Goal: Task Accomplishment & Management: Use online tool/utility

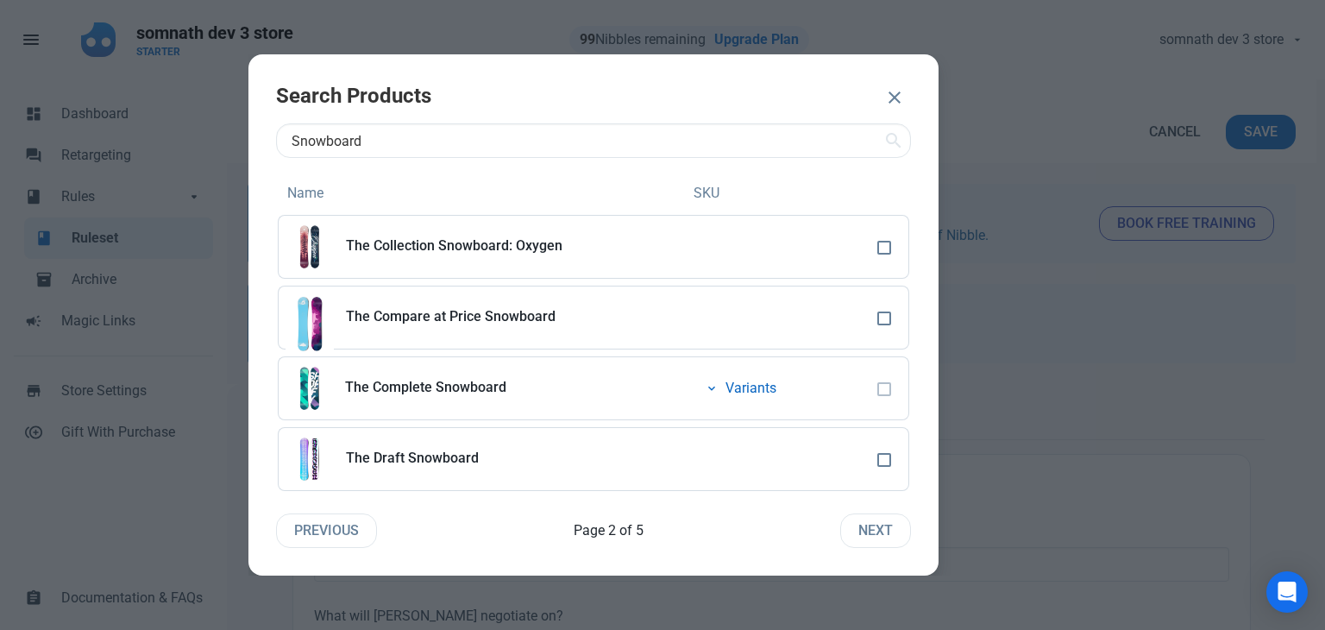
select select "product"
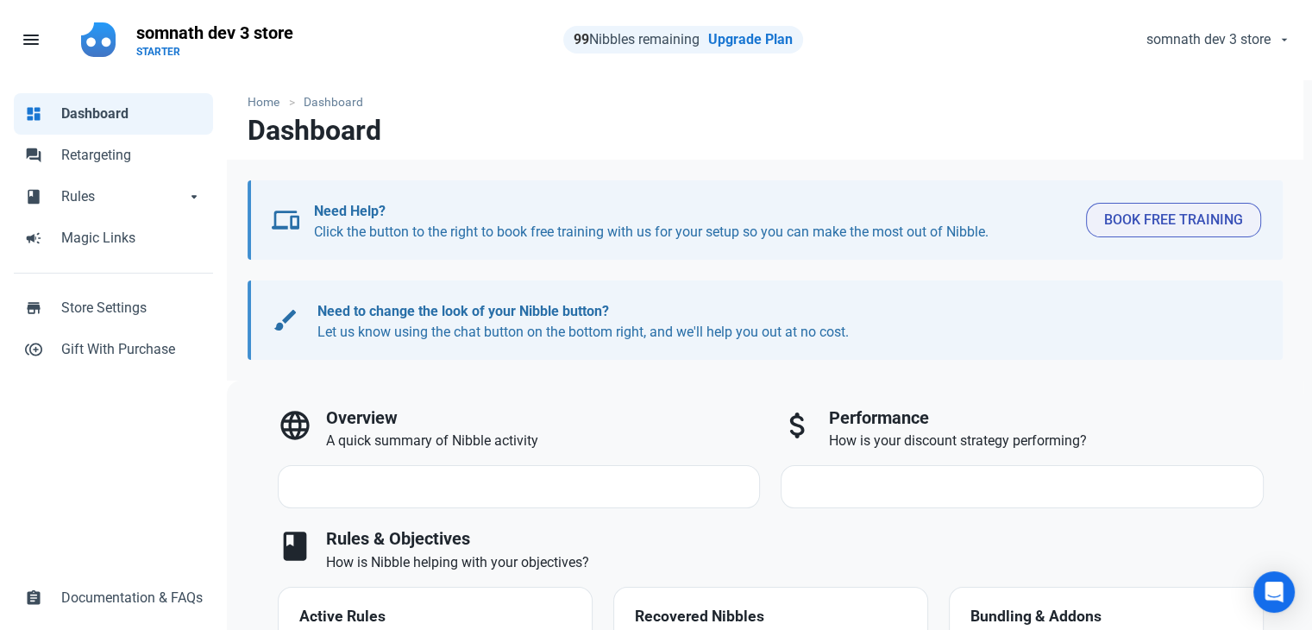
select select "7d"
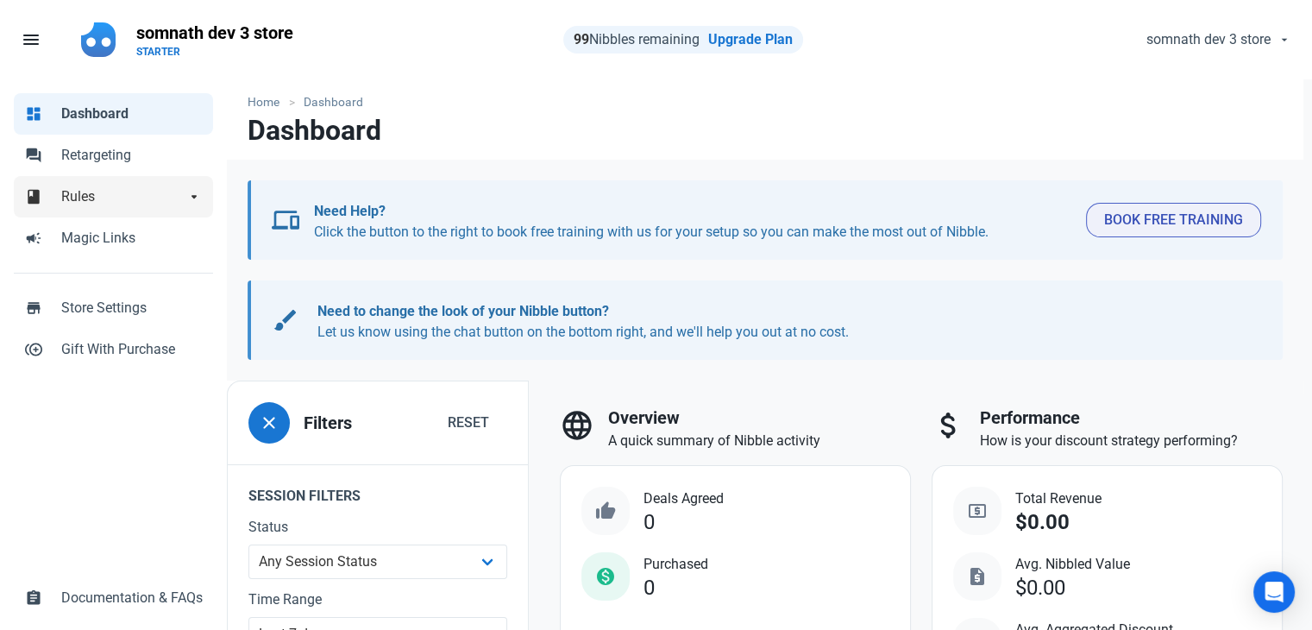
click at [106, 204] on span "Rules" at bounding box center [123, 196] width 124 height 21
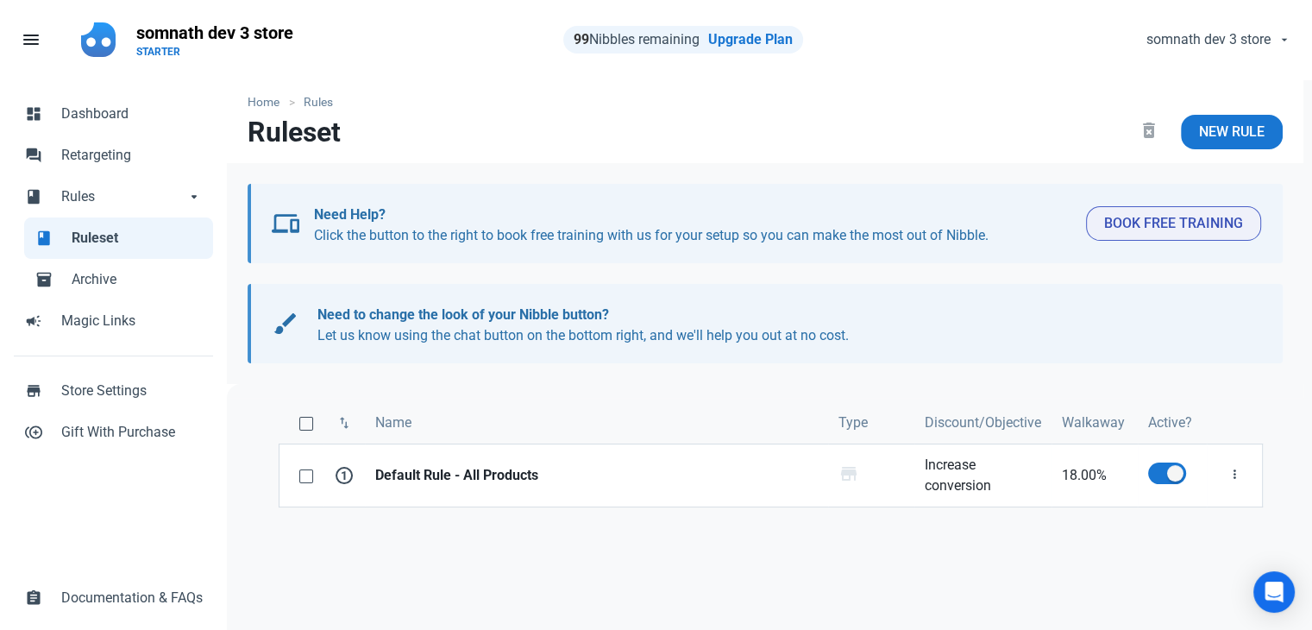
click at [107, 235] on span "Ruleset" at bounding box center [137, 238] width 131 height 21
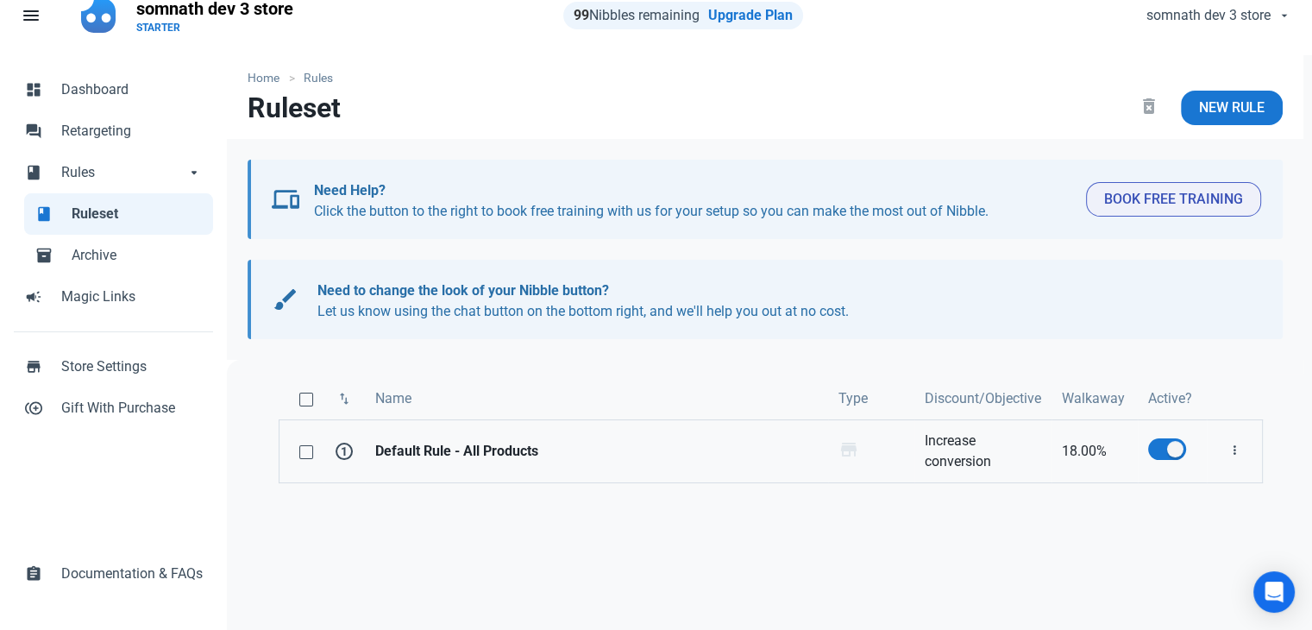
scroll to position [22, 0]
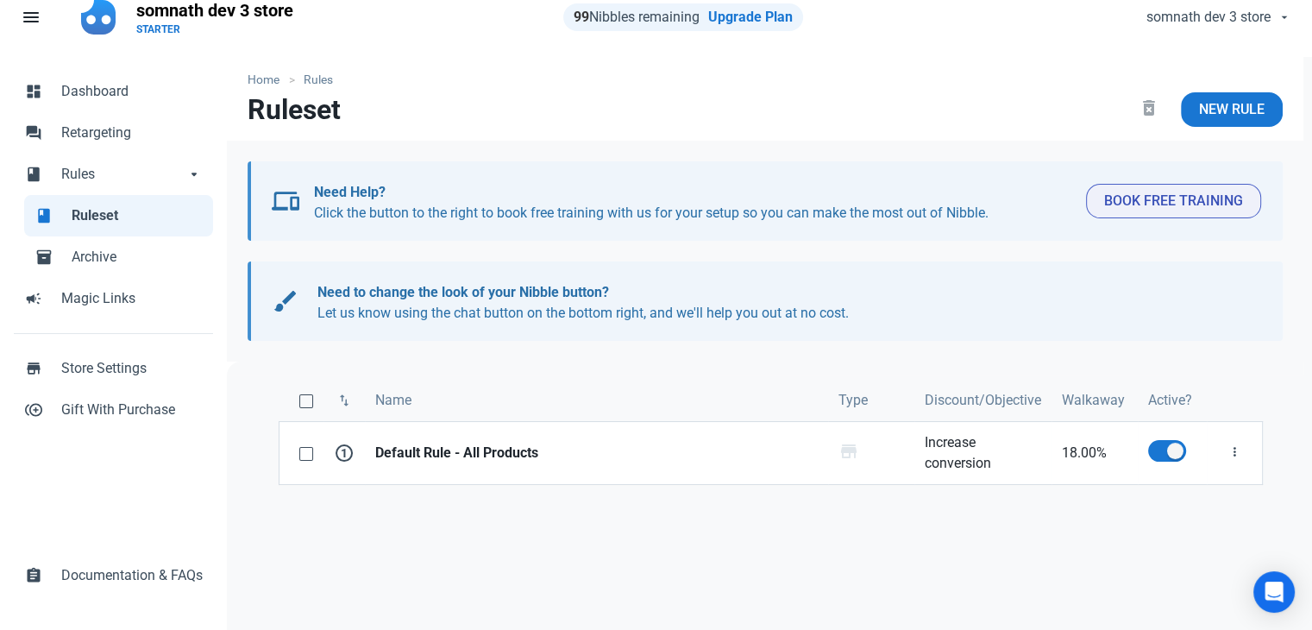
click at [805, 505] on div "swap_vert Name Type Discount/Objective Walkaway Active? 1 Default Rule - All Pr…" at bounding box center [770, 592] width 1087 height 462
click at [1189, 108] on link "New Rule" at bounding box center [1232, 109] width 102 height 34
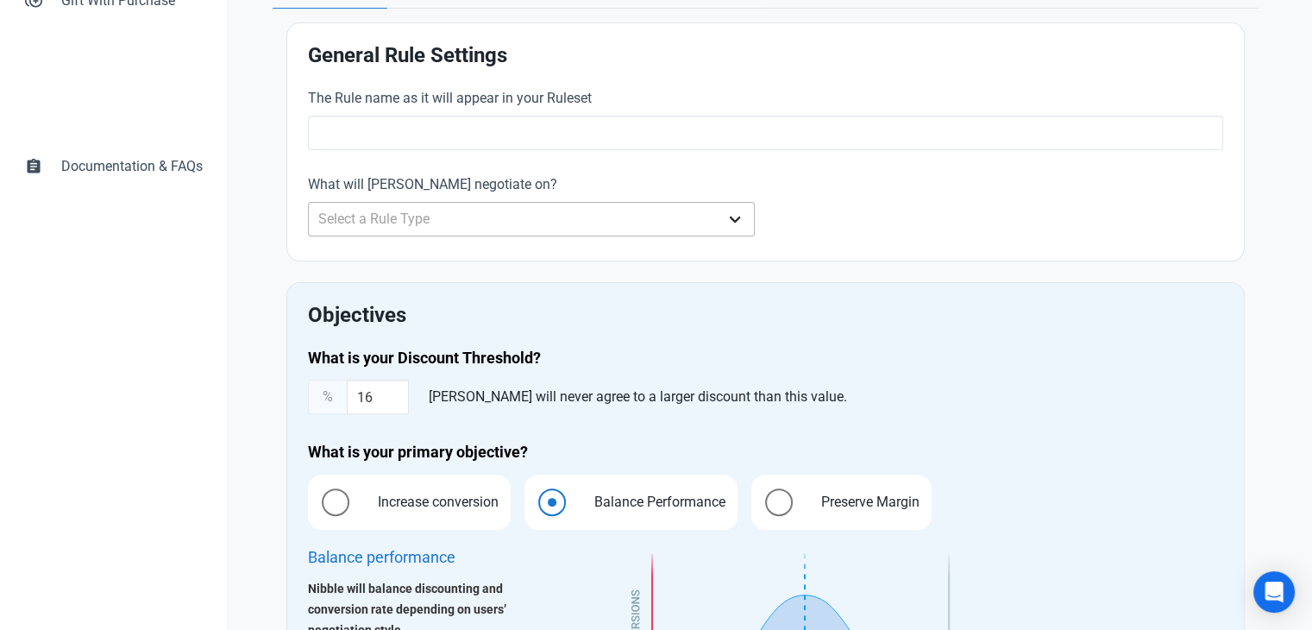
scroll to position [431, 0]
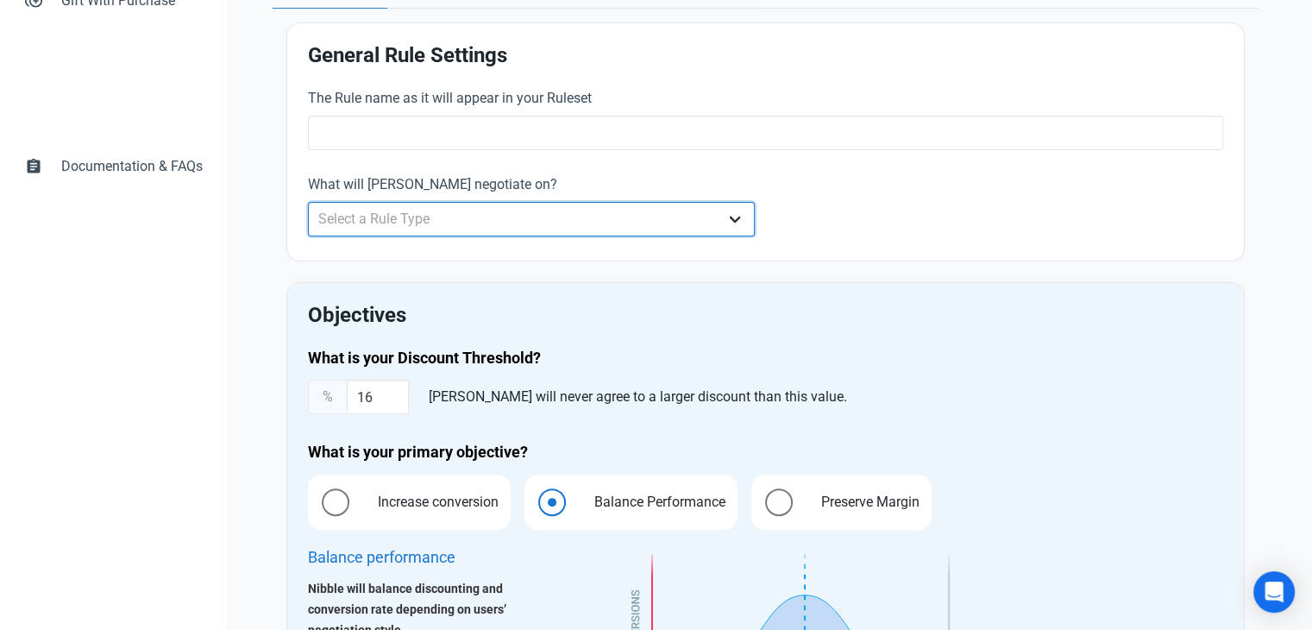
click at [468, 222] on select "Select a Rule Type Whole Store Individual Products Product Categories Cart" at bounding box center [532, 219] width 448 height 34
click at [308, 202] on select "Select a Rule Type Whole Store Individual Products Product Categories Cart" at bounding box center [532, 219] width 448 height 34
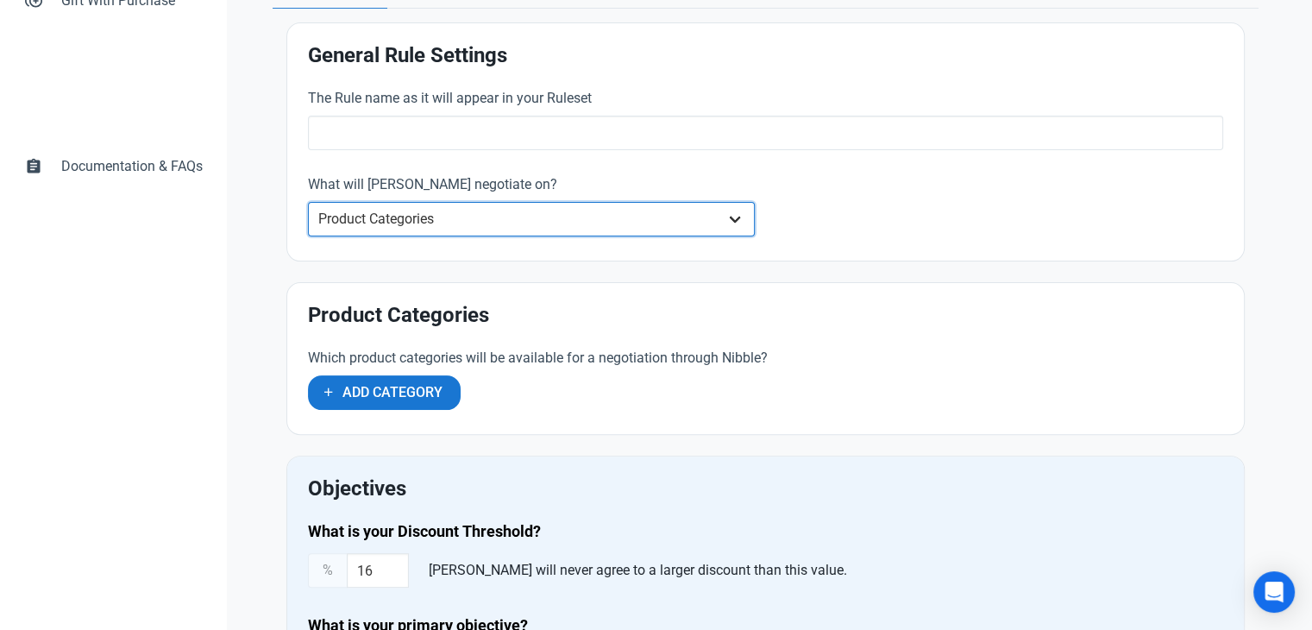
click at [429, 209] on select "Whole Store Individual Products Product Categories Cart" at bounding box center [532, 219] width 448 height 34
select select "product"
click at [308, 202] on select "Whole Store Individual Products Product Categories Cart" at bounding box center [532, 219] width 448 height 34
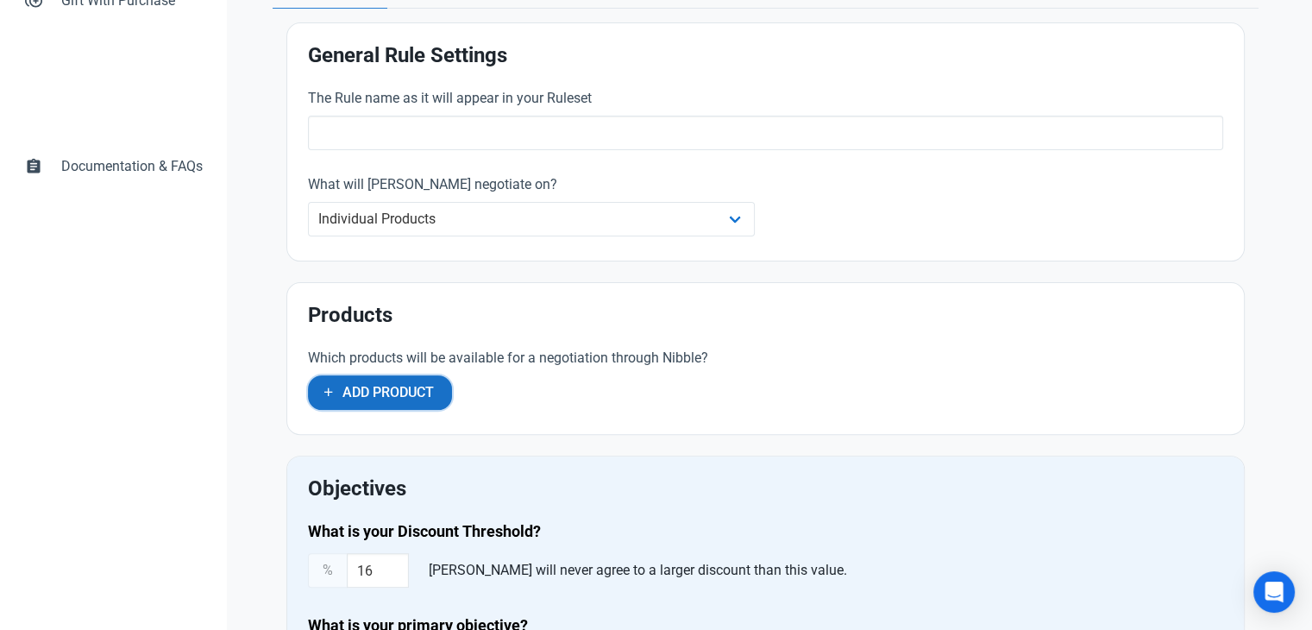
click at [373, 387] on span "Add Product" at bounding box center [387, 392] width 91 height 21
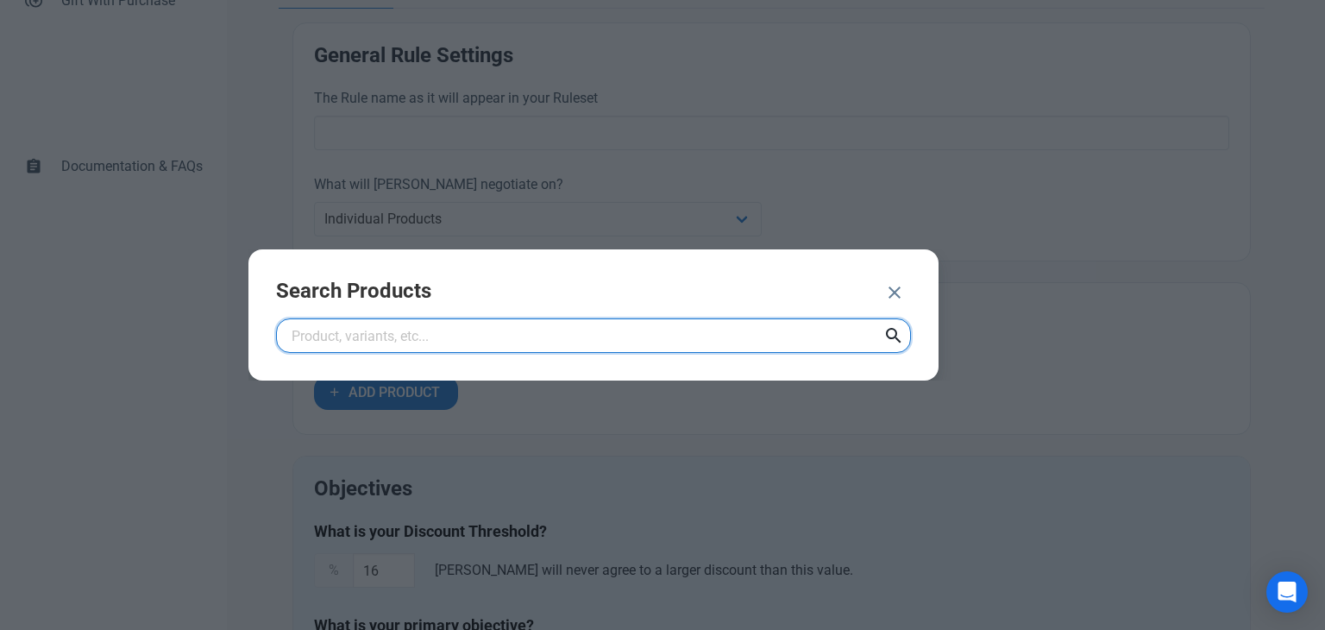
click at [520, 328] on input "text" at bounding box center [593, 335] width 635 height 34
type input "card"
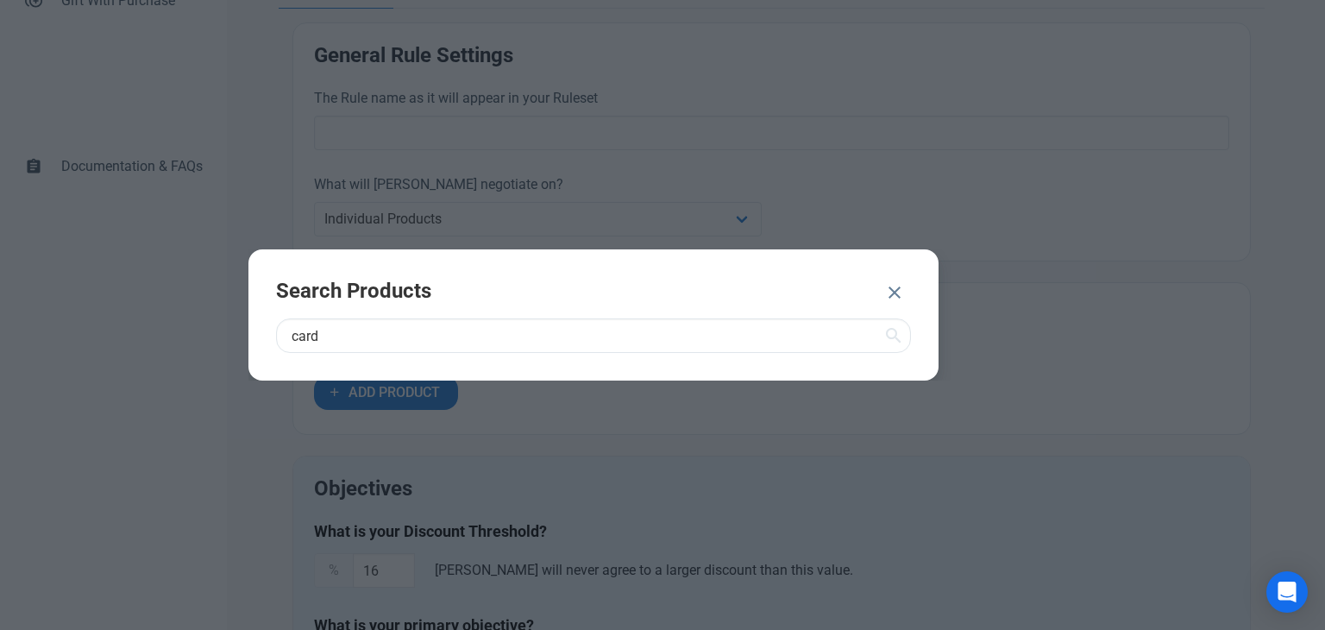
click at [883, 331] on icon at bounding box center [893, 335] width 21 height 31
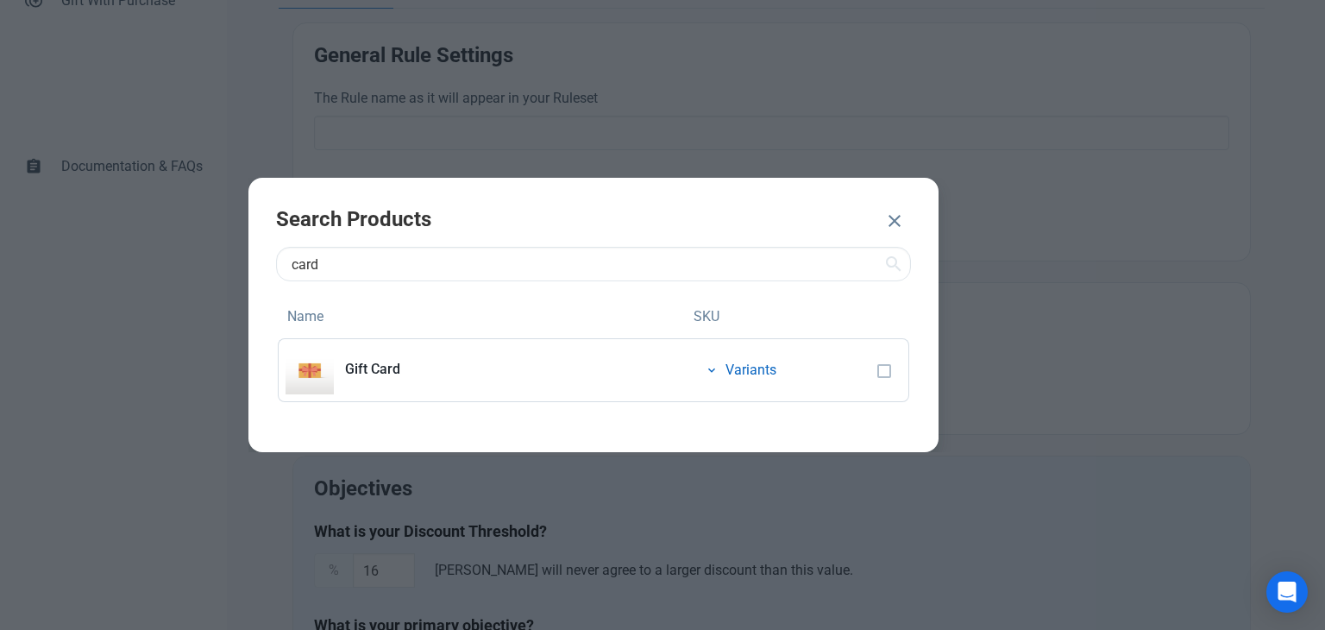
click at [379, 379] on div "Gift Card" at bounding box center [513, 369] width 336 height 69
click at [877, 373] on span at bounding box center [884, 371] width 14 height 14
click at [731, 373] on span "Variants" at bounding box center [750, 370] width 51 height 21
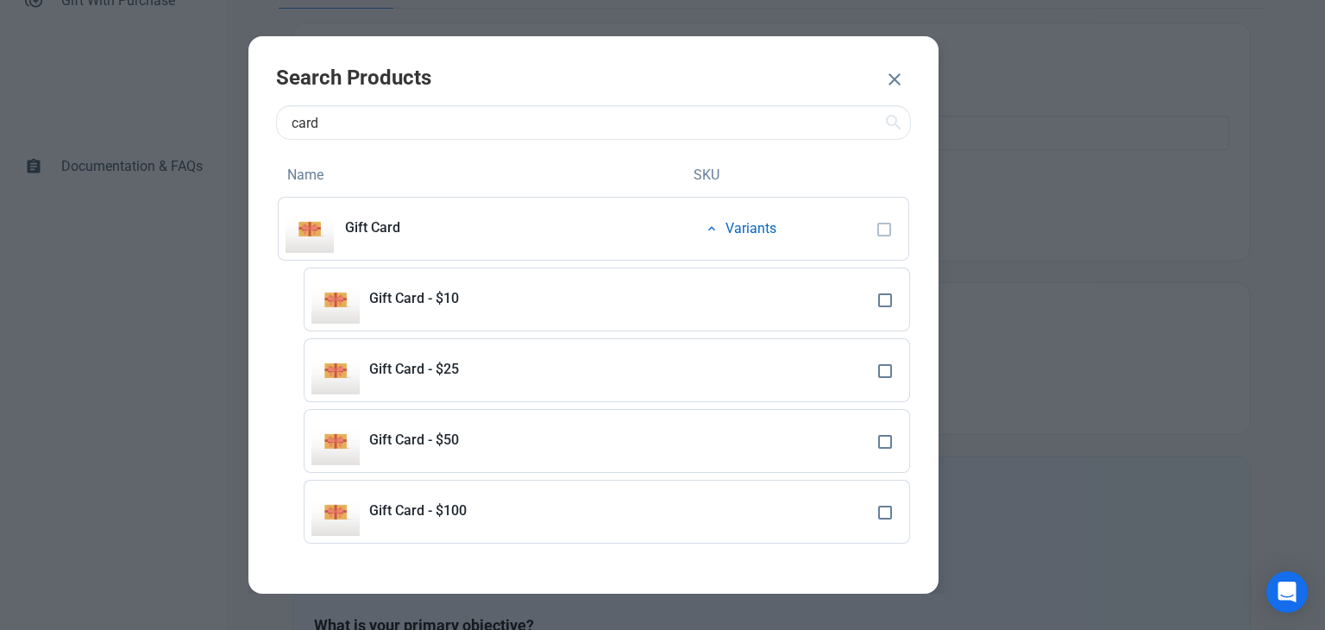
click at [887, 292] on td at bounding box center [890, 299] width 39 height 64
click at [885, 301] on span at bounding box center [885, 300] width 14 height 14
click at [885, 301] on input "checkbox" at bounding box center [883, 299] width 11 height 11
checkbox input "true"
click at [883, 371] on span at bounding box center [885, 371] width 14 height 14
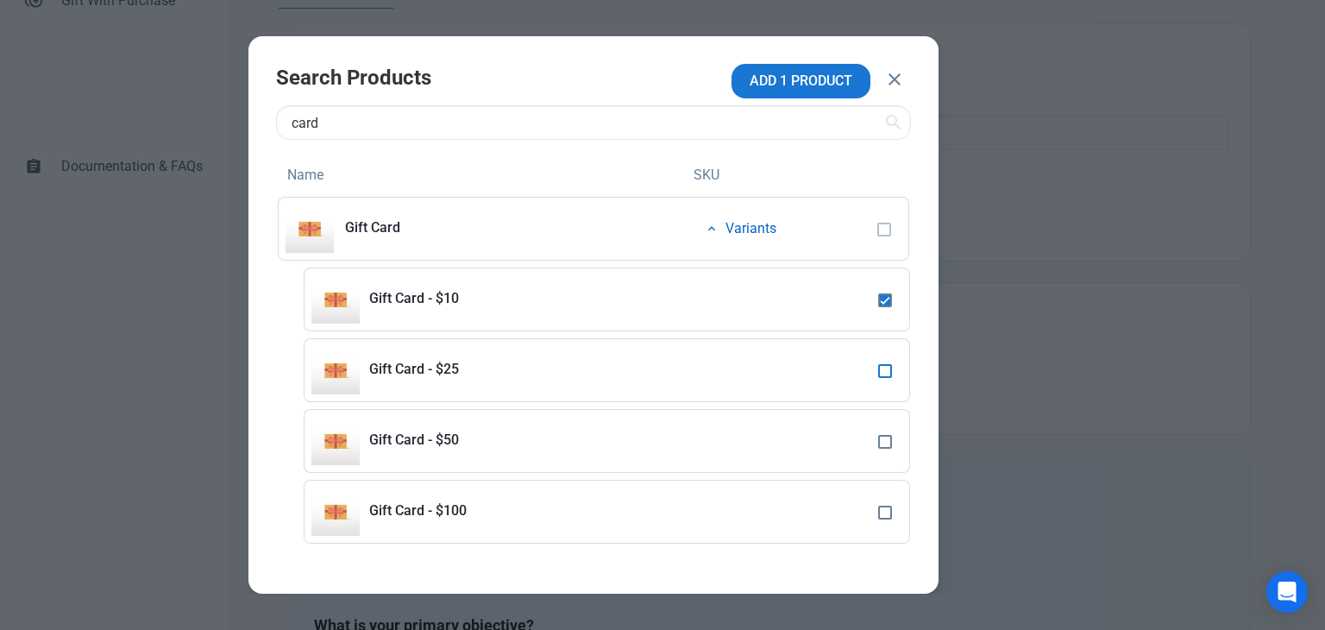
click at [883, 371] on input "checkbox" at bounding box center [883, 370] width 11 height 11
checkbox input "true"
click at [887, 442] on span at bounding box center [885, 442] width 14 height 14
click at [887, 442] on input "checkbox" at bounding box center [883, 441] width 11 height 11
checkbox input "true"
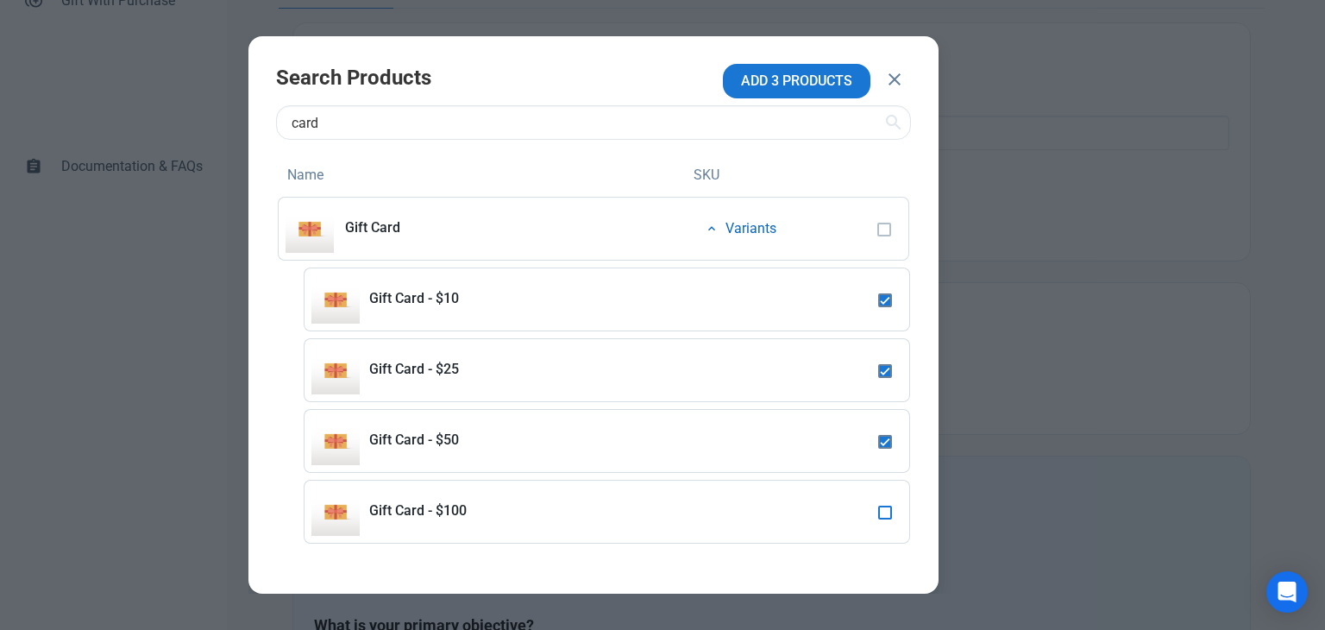
click at [890, 511] on span at bounding box center [885, 512] width 14 height 14
click at [889, 511] on input "checkbox" at bounding box center [883, 511] width 11 height 11
checkbox input "true"
click at [825, 85] on span "ADD 1 PRODUCT" at bounding box center [800, 81] width 103 height 21
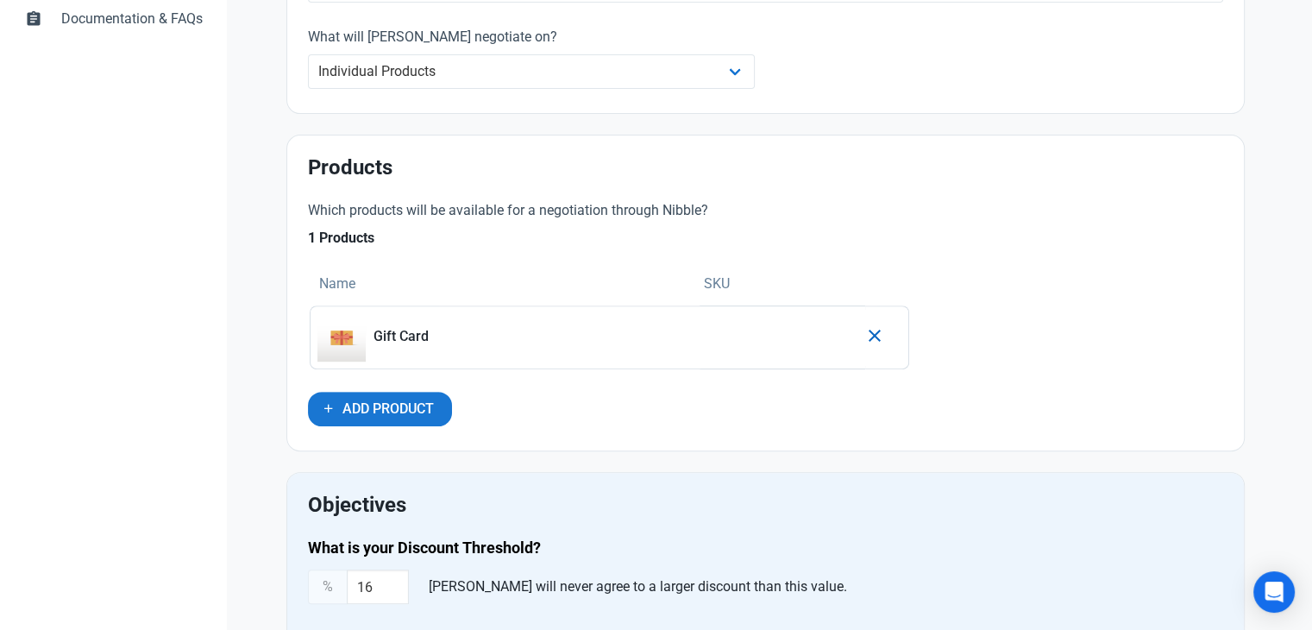
scroll to position [604, 0]
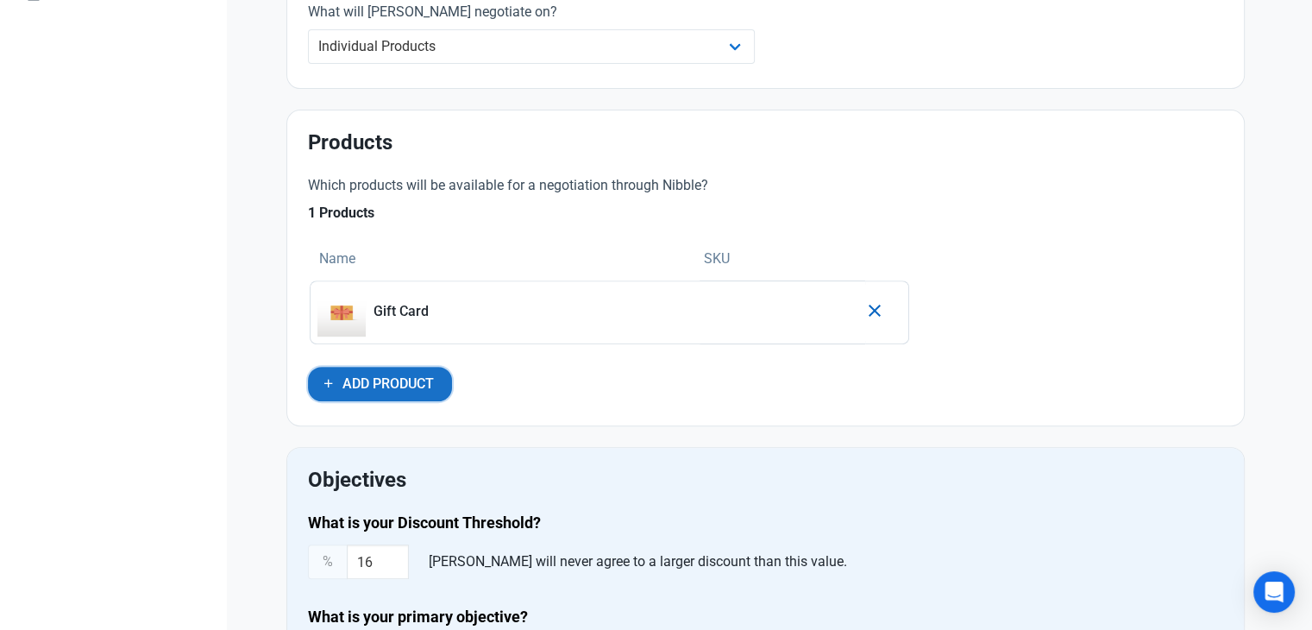
click at [424, 382] on span "Add Product" at bounding box center [387, 383] width 91 height 21
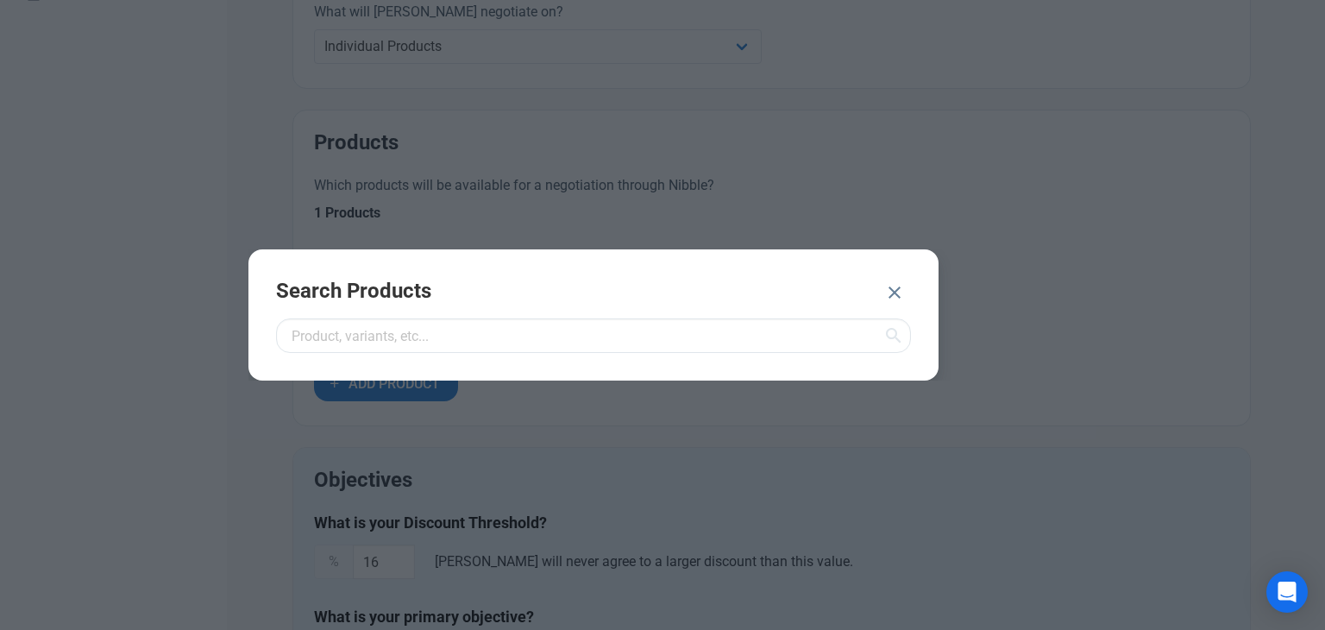
click at [482, 317] on div "Search Products" at bounding box center [593, 314] width 690 height 131
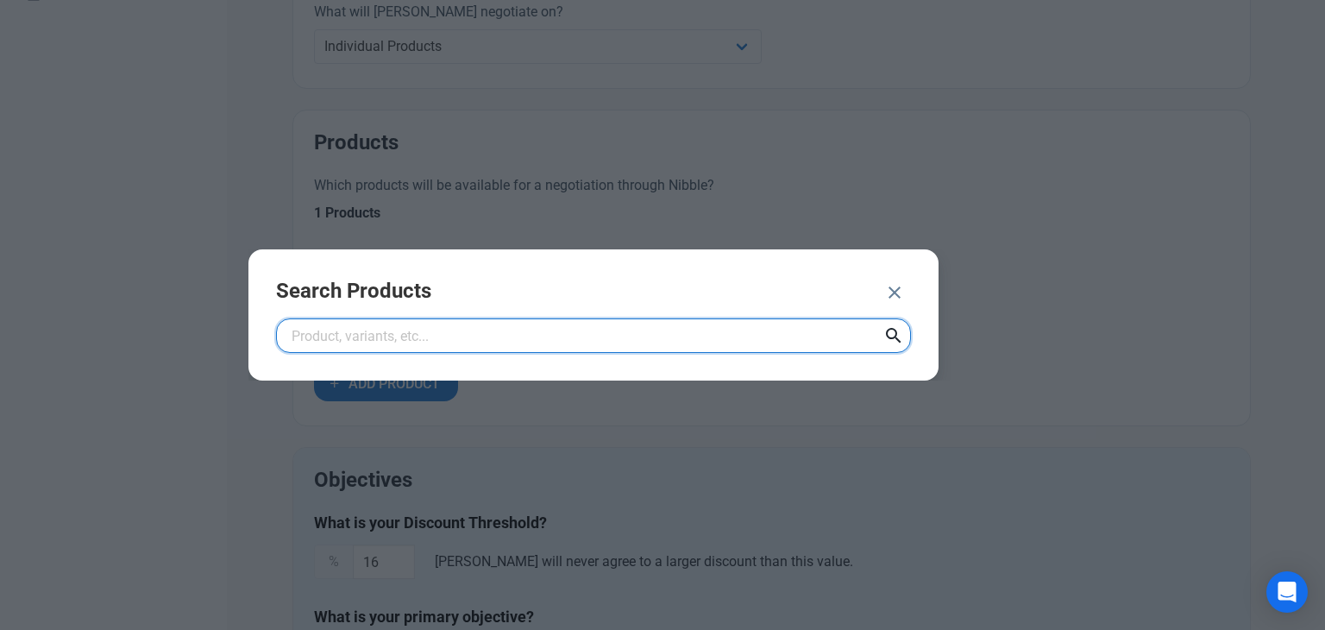
click at [481, 329] on input "text" at bounding box center [593, 335] width 635 height 34
type input "card"
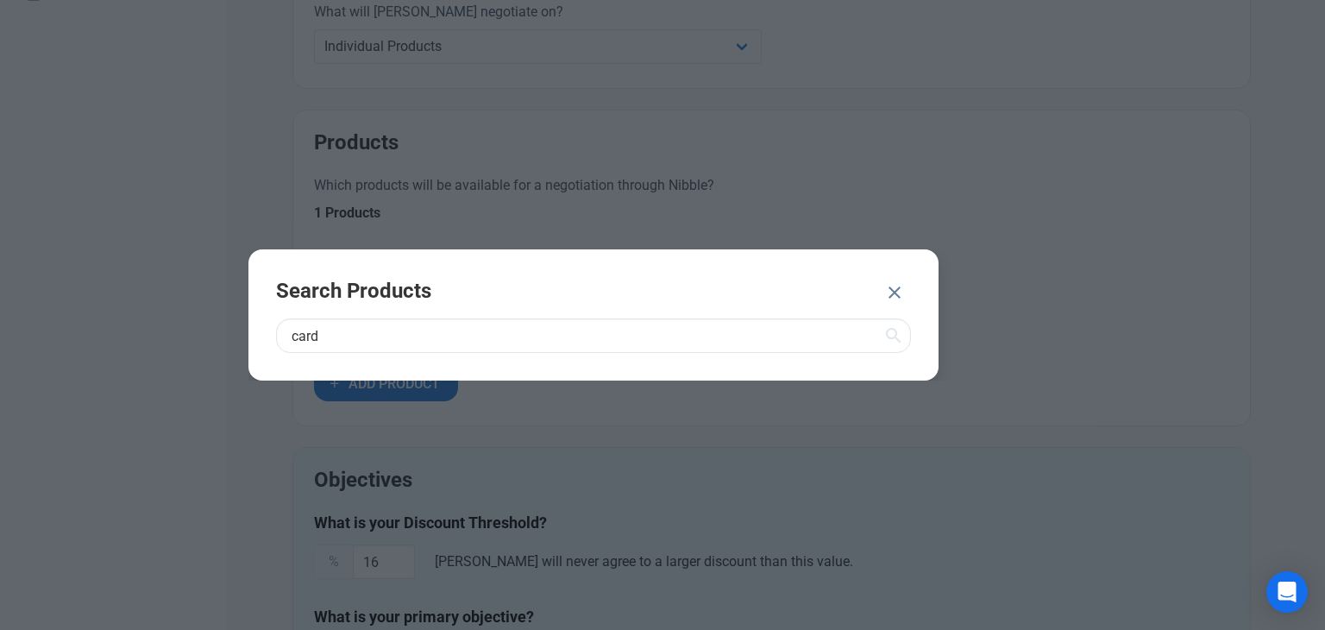
click at [899, 329] on icon at bounding box center [893, 335] width 21 height 31
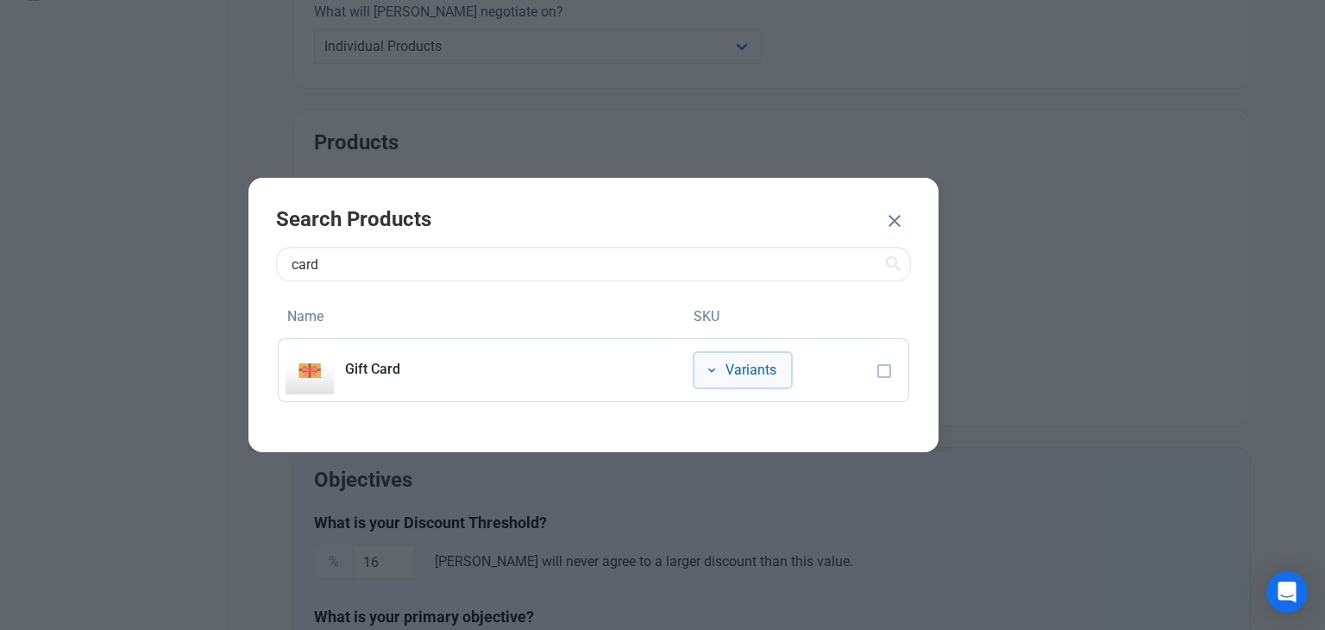
click at [712, 369] on icon "button" at bounding box center [712, 371] width 14 height 22
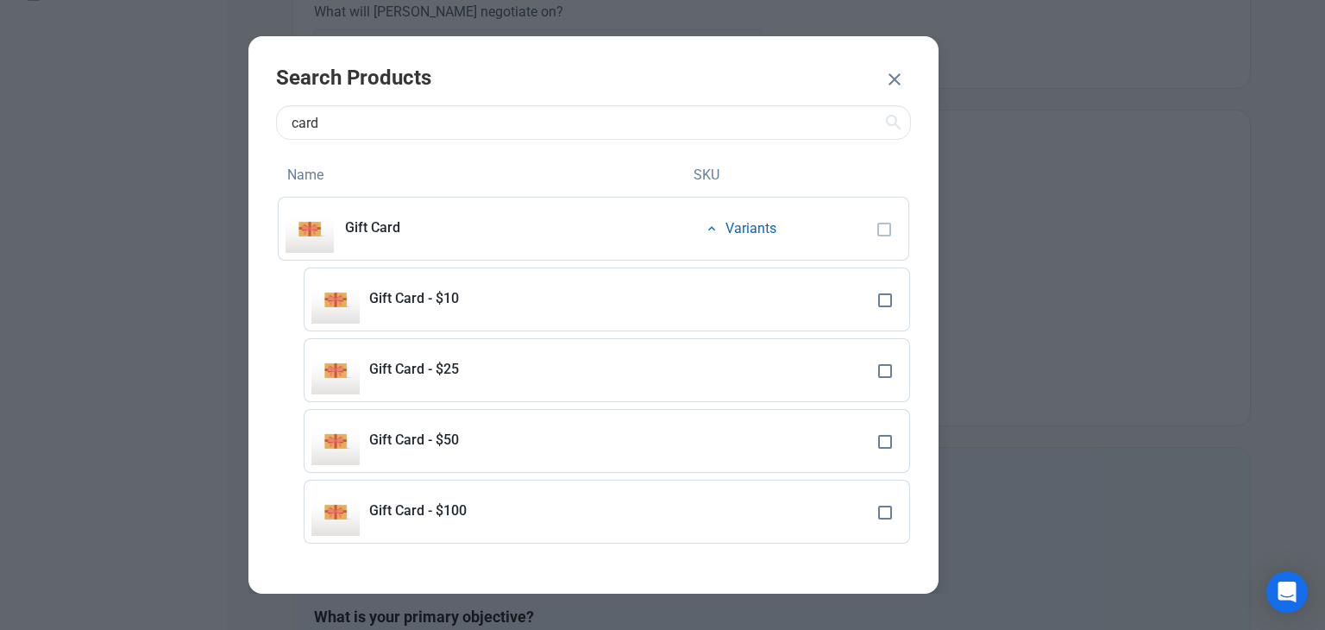
click at [876, 304] on td at bounding box center [890, 299] width 39 height 64
click at [883, 305] on span at bounding box center [885, 300] width 14 height 14
click at [883, 305] on input "checkbox" at bounding box center [883, 299] width 11 height 11
checkbox input "true"
click at [887, 373] on span at bounding box center [885, 371] width 14 height 14
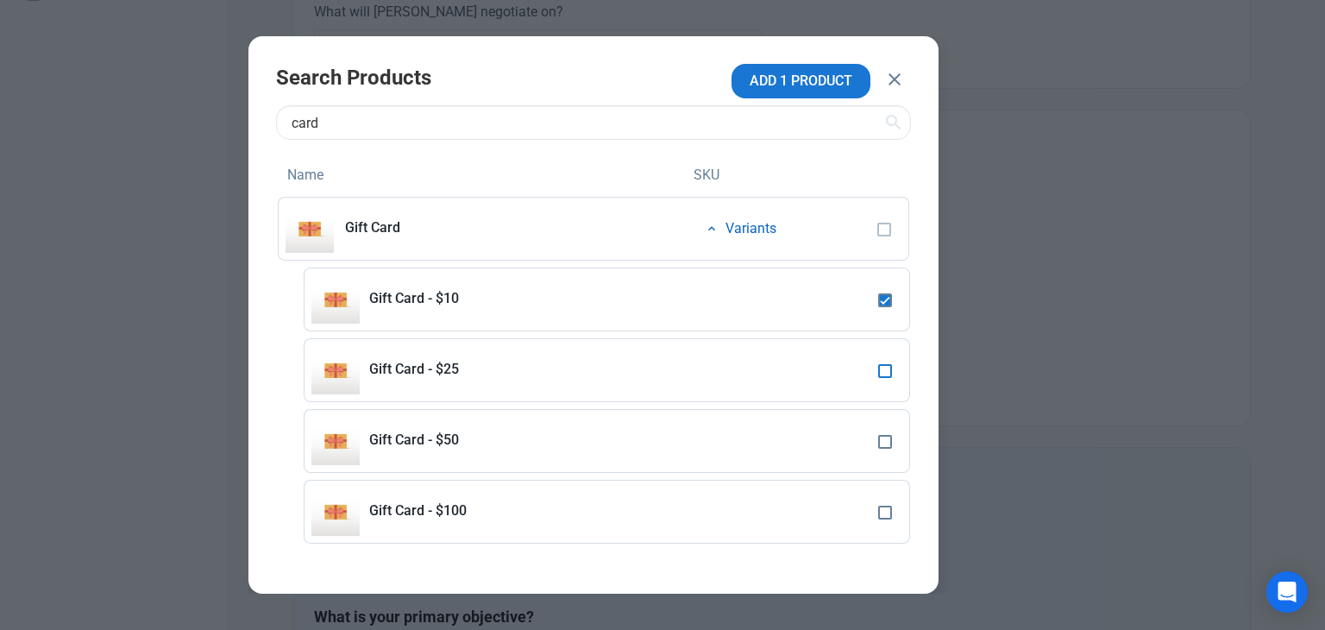
click at [887, 373] on input "checkbox" at bounding box center [883, 370] width 11 height 11
checkbox input "true"
click at [887, 441] on span at bounding box center [885, 442] width 14 height 14
click at [887, 441] on input "checkbox" at bounding box center [883, 441] width 11 height 11
checkbox input "true"
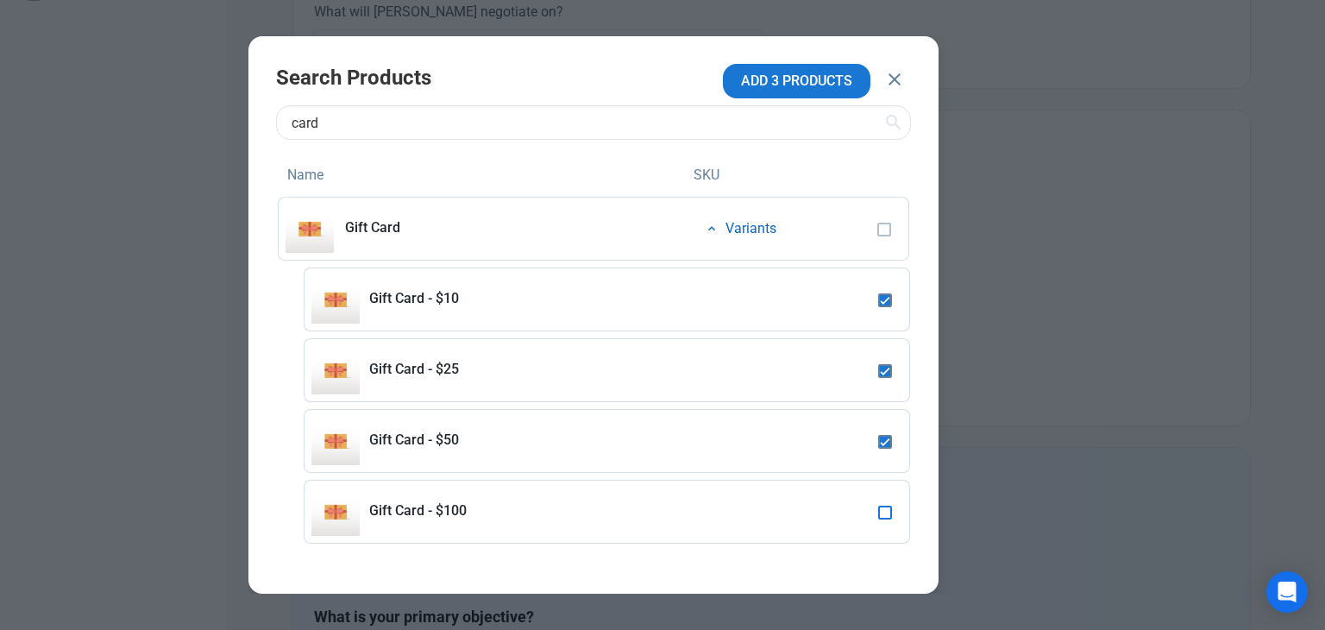
click at [886, 513] on span at bounding box center [885, 512] width 14 height 14
click at [886, 513] on input "checkbox" at bounding box center [883, 511] width 11 height 11
checkbox input "true"
click at [806, 84] on span "ADD 1 PRODUCT" at bounding box center [800, 81] width 103 height 21
